Goal: Task Accomplishment & Management: Manage account settings

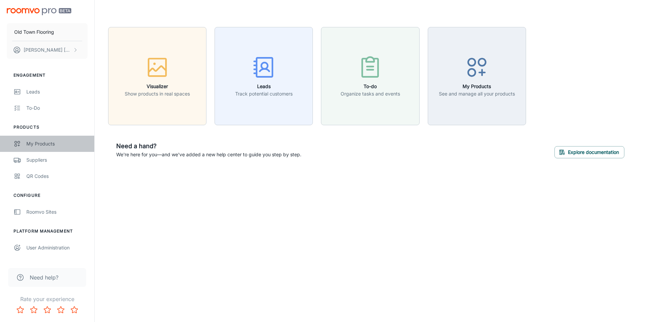
click at [48, 142] on div "My Products" at bounding box center [56, 143] width 61 height 7
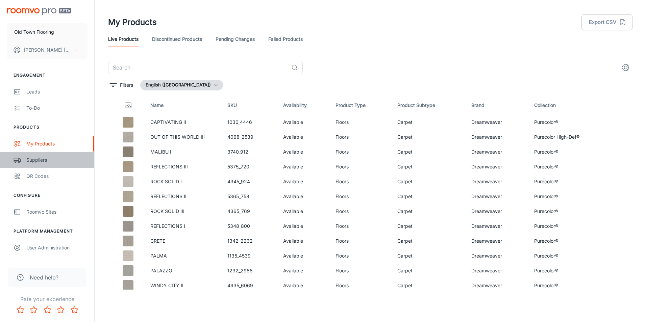
click at [38, 161] on div "Suppliers" at bounding box center [56, 159] width 61 height 7
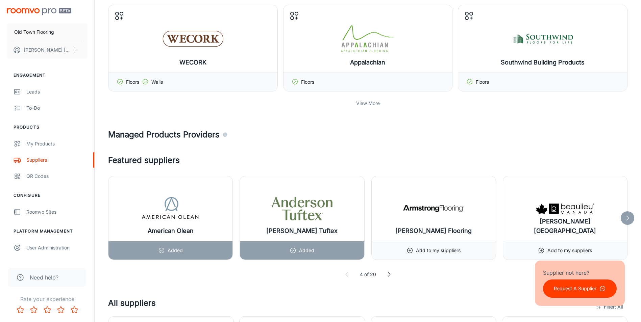
scroll to position [203, 0]
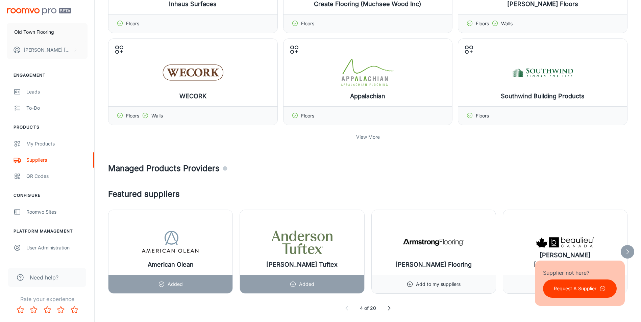
click at [376, 135] on p "View More" at bounding box center [368, 136] width 24 height 7
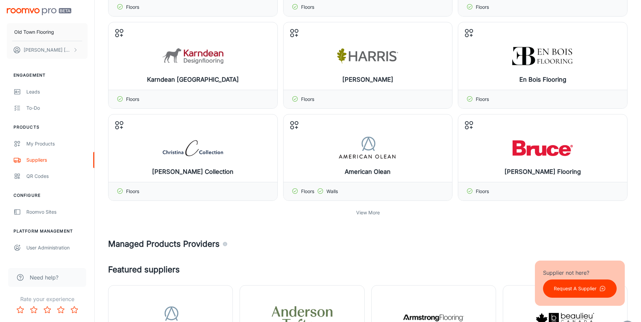
scroll to position [405, 0]
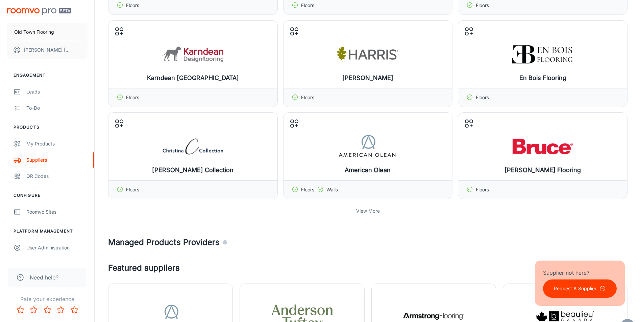
click at [370, 211] on p "View More" at bounding box center [368, 210] width 24 height 7
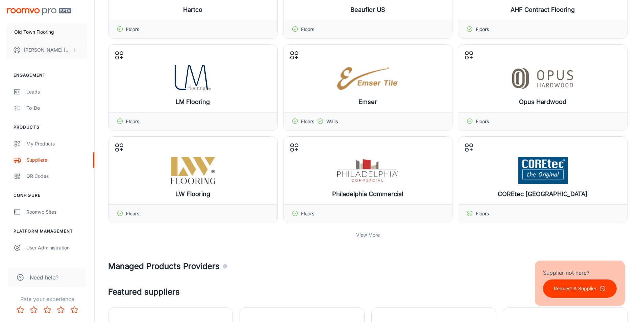
scroll to position [676, 0]
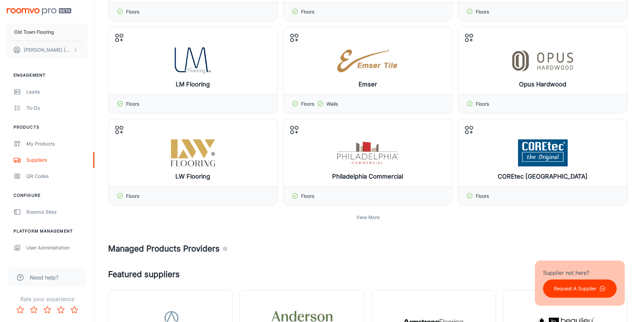
click at [376, 218] on p "View More" at bounding box center [368, 217] width 24 height 7
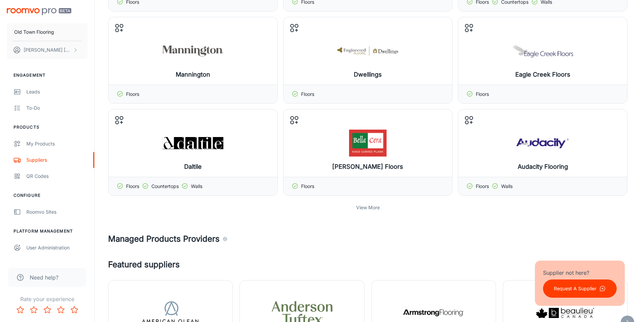
scroll to position [980, 0]
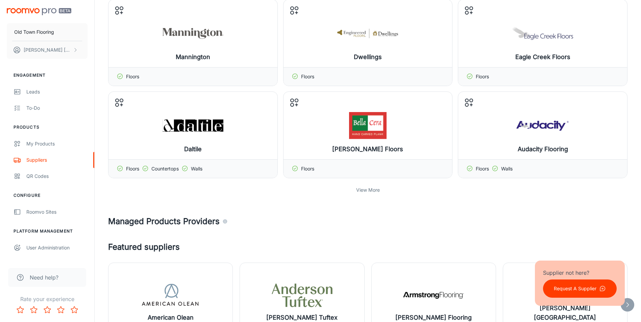
click at [364, 192] on p "View More" at bounding box center [368, 189] width 24 height 7
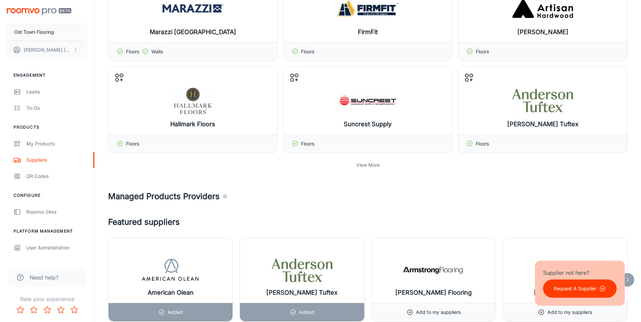
scroll to position [1283, 0]
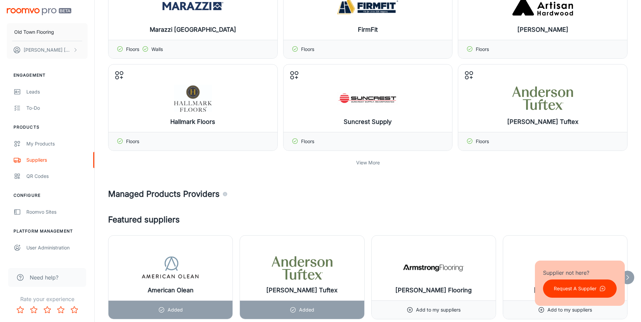
click at [373, 162] on p "View More" at bounding box center [368, 162] width 24 height 7
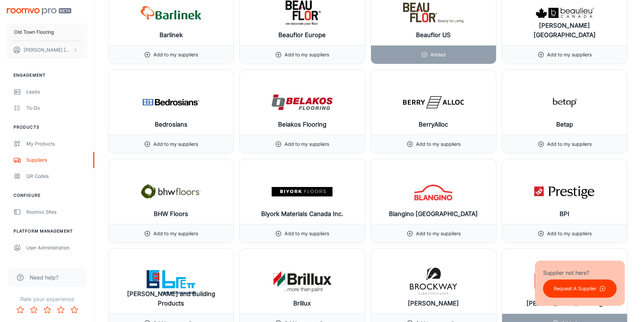
scroll to position [2668, 0]
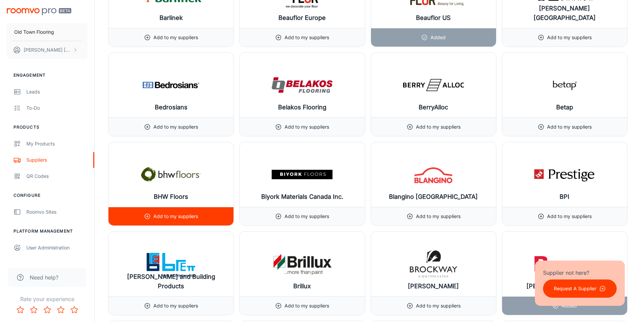
click at [176, 217] on p "Add to my suppliers" at bounding box center [175, 216] width 45 height 7
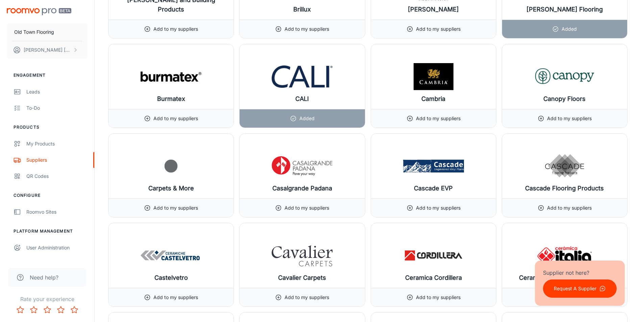
scroll to position [3040, 0]
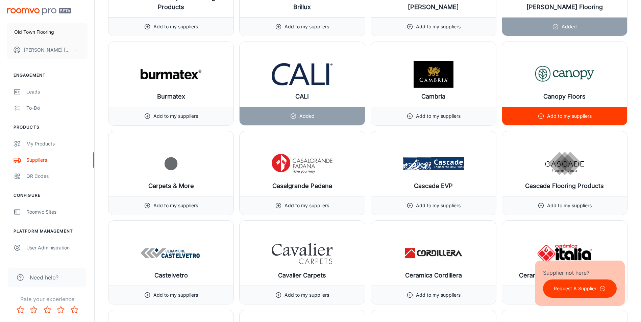
click at [574, 117] on p "Add to my suppliers" at bounding box center [569, 115] width 45 height 7
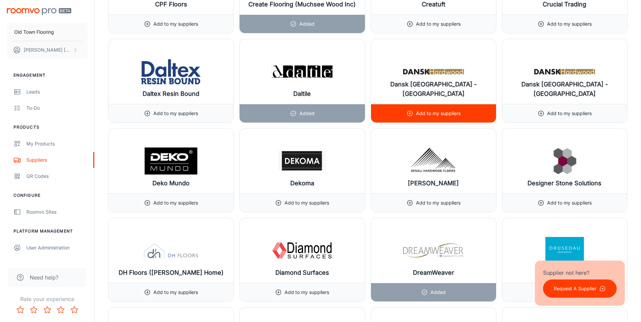
scroll to position [3884, 0]
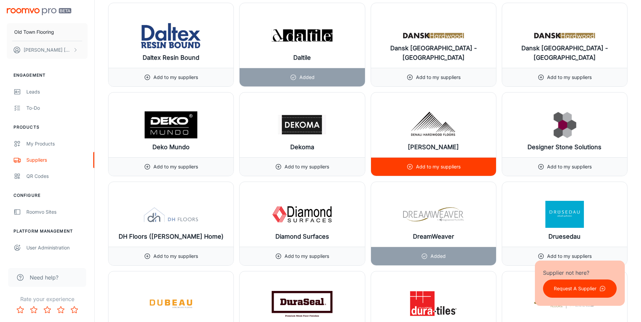
click at [459, 164] on p "Add to my suppliers" at bounding box center [438, 166] width 45 height 7
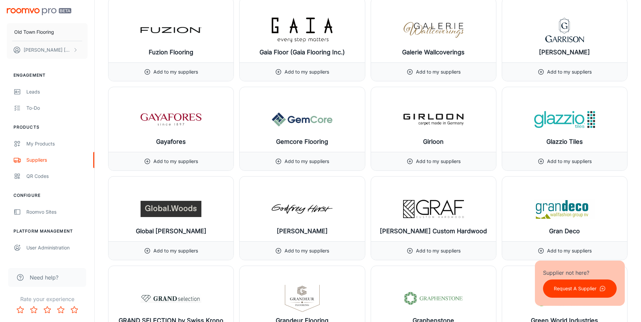
scroll to position [4965, 0]
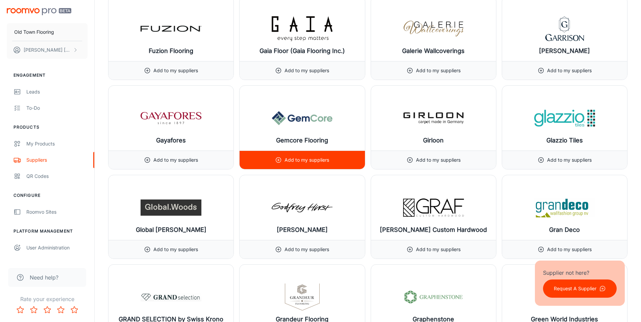
click at [329, 156] on p "Add to my suppliers" at bounding box center [306, 159] width 45 height 7
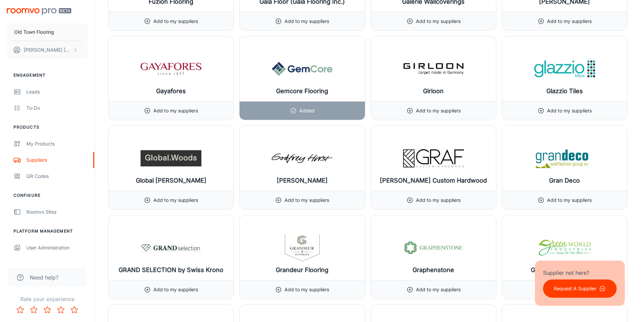
scroll to position [5066, 0]
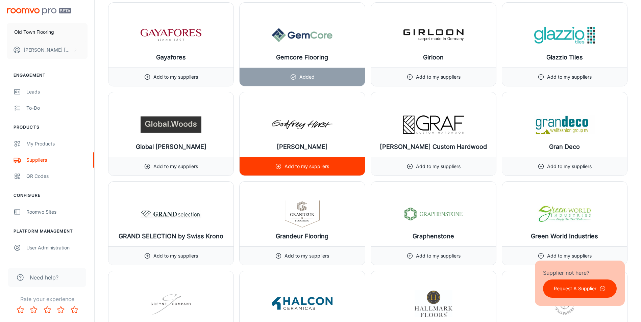
click at [324, 166] on p "Add to my suppliers" at bounding box center [306, 166] width 45 height 7
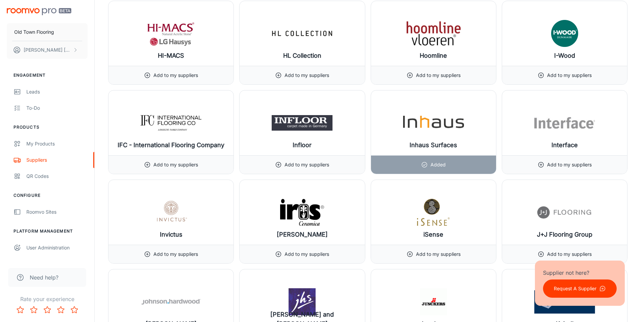
scroll to position [5607, 0]
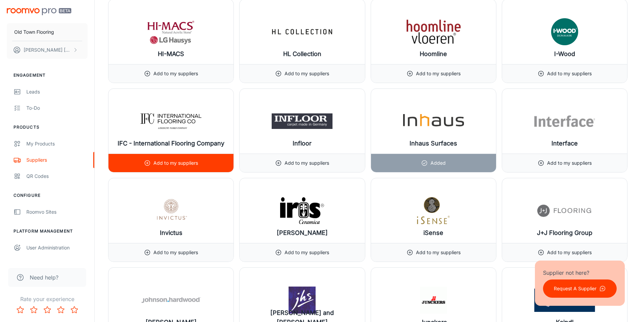
click at [182, 164] on p "Add to my suppliers" at bounding box center [175, 162] width 45 height 7
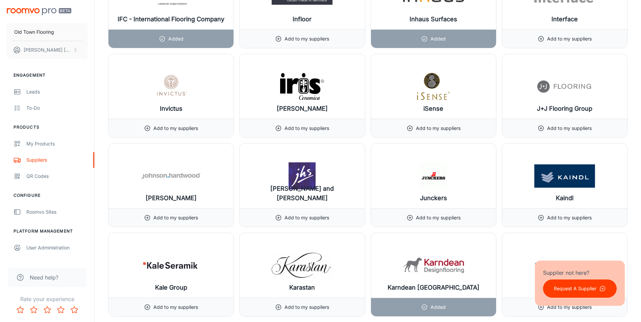
scroll to position [5742, 0]
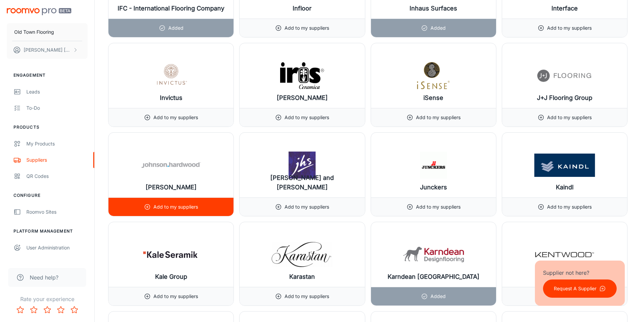
click at [183, 205] on p "Add to my suppliers" at bounding box center [175, 206] width 45 height 7
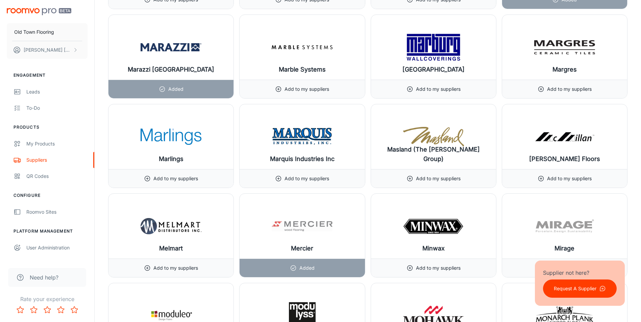
scroll to position [6755, 0]
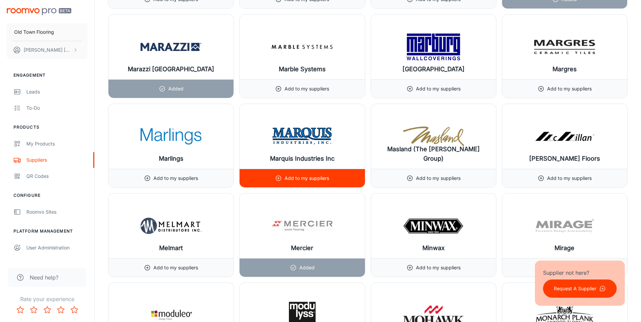
click at [311, 180] on p "Add to my suppliers" at bounding box center [306, 178] width 45 height 7
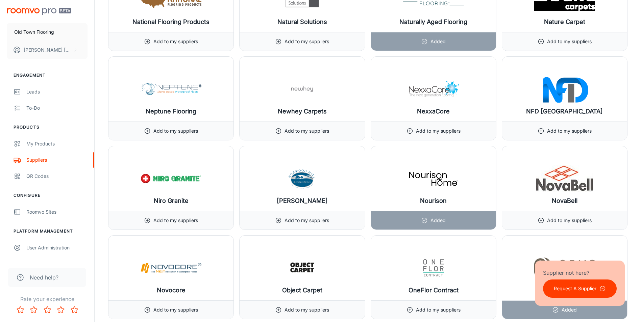
scroll to position [7262, 0]
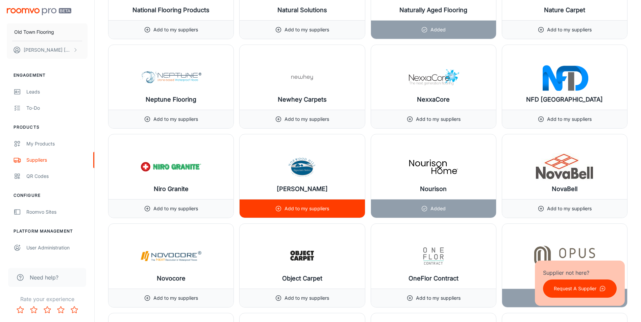
click at [313, 207] on p "Add to my suppliers" at bounding box center [306, 208] width 45 height 7
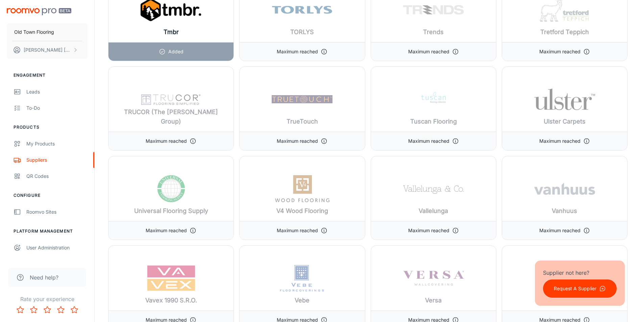
scroll to position [9052, 0]
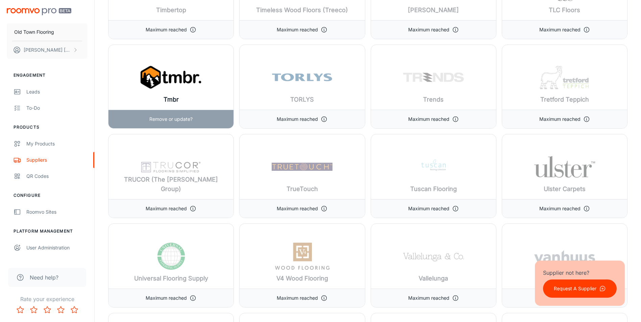
click at [178, 118] on p "Remove or update?" at bounding box center [170, 119] width 43 height 7
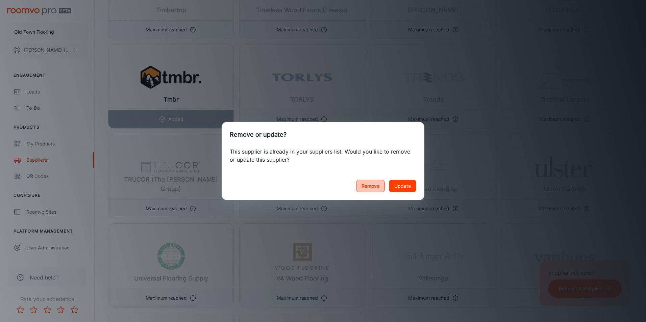
click at [373, 188] on button "Remove" at bounding box center [370, 186] width 29 height 12
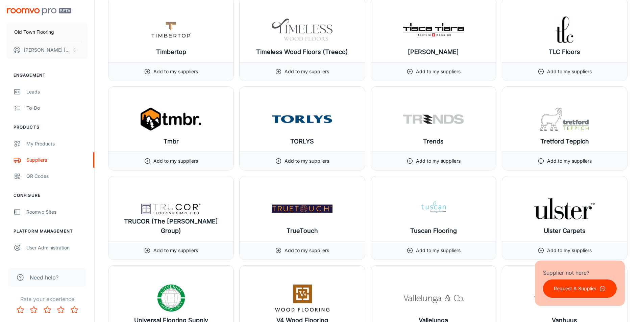
scroll to position [9044, 0]
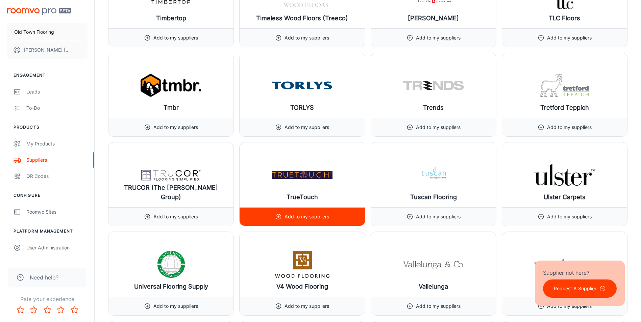
click at [317, 217] on p "Add to my suppliers" at bounding box center [306, 216] width 45 height 7
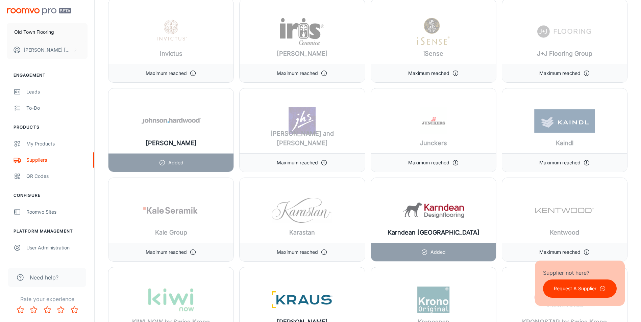
scroll to position [5700, 0]
